Goal: Task Accomplishment & Management: Manage account settings

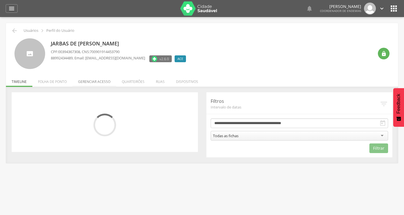
click at [97, 84] on li "Gerenciar acesso" at bounding box center [94, 80] width 44 height 13
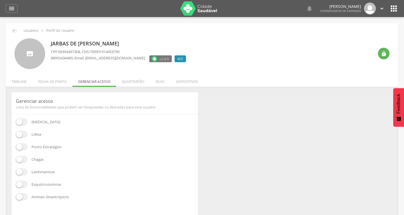
click at [18, 136] on span at bounding box center [21, 134] width 11 height 7
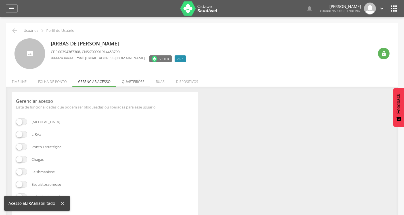
click at [127, 80] on li "Quarteirões" at bounding box center [133, 80] width 34 height 13
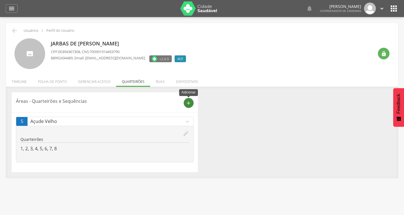
click at [192, 101] on div "add" at bounding box center [189, 103] width 10 height 10
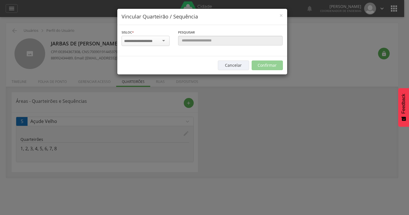
click at [158, 37] on div at bounding box center [146, 41] width 48 height 10
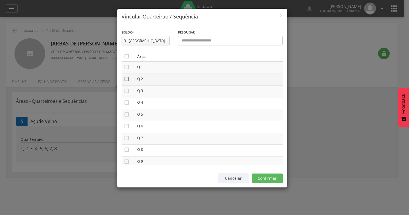
click at [124, 81] on icon "" at bounding box center [127, 79] width 6 height 6
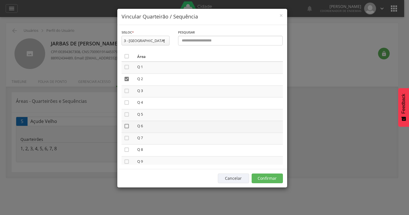
click at [125, 126] on icon "" at bounding box center [127, 126] width 6 height 6
click at [259, 174] on button "Confirmar" at bounding box center [267, 179] width 31 height 10
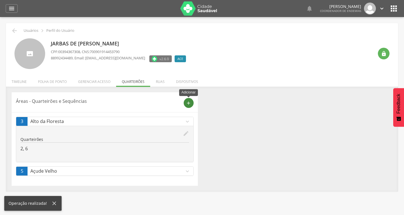
click at [190, 103] on icon "add" at bounding box center [188, 103] width 5 height 5
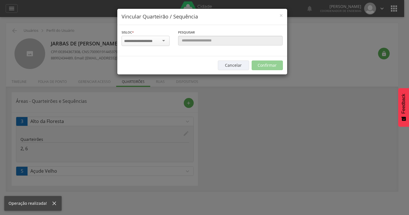
click at [141, 39] on input "select-one" at bounding box center [142, 41] width 36 height 5
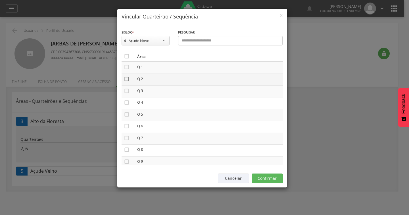
click at [127, 79] on icon "" at bounding box center [127, 79] width 6 height 6
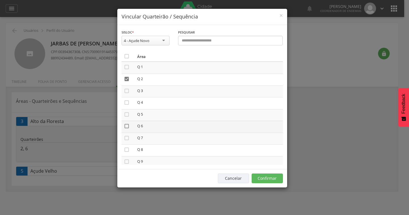
click at [127, 126] on icon "" at bounding box center [127, 126] width 6 height 6
click at [263, 179] on button "Confirmar" at bounding box center [267, 179] width 31 height 10
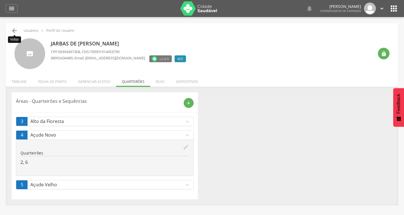
click at [13, 32] on icon "" at bounding box center [14, 30] width 7 height 7
